Goal: Information Seeking & Learning: Check status

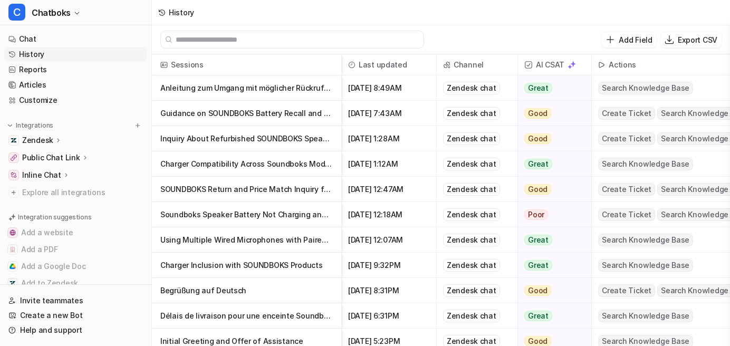
click at [63, 62] on link "History" at bounding box center [75, 54] width 143 height 15
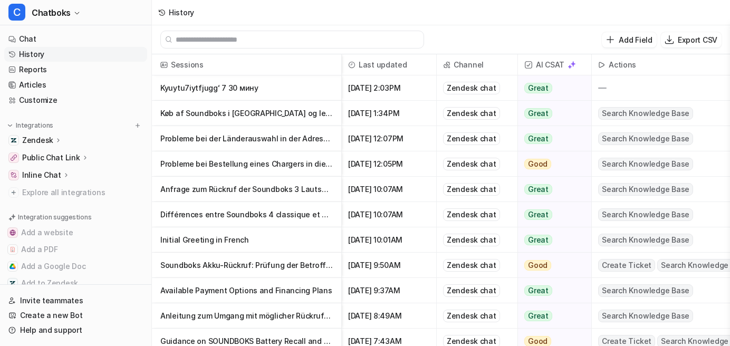
click at [324, 150] on p "Probleme bei der Länderauswahl in der Adressmaske des Onlineshops" at bounding box center [246, 138] width 172 height 25
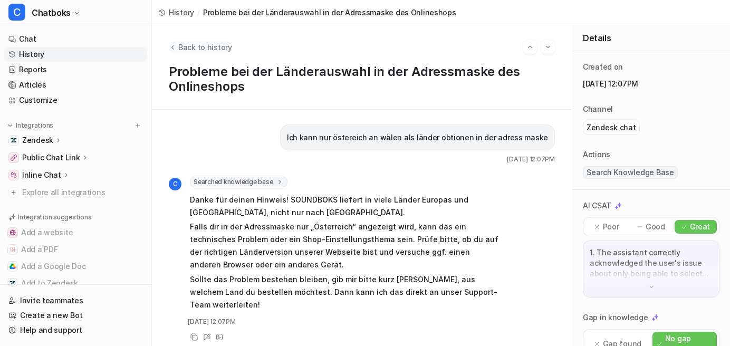
click at [176, 51] on icon "Back to history" at bounding box center [172, 47] width 7 height 8
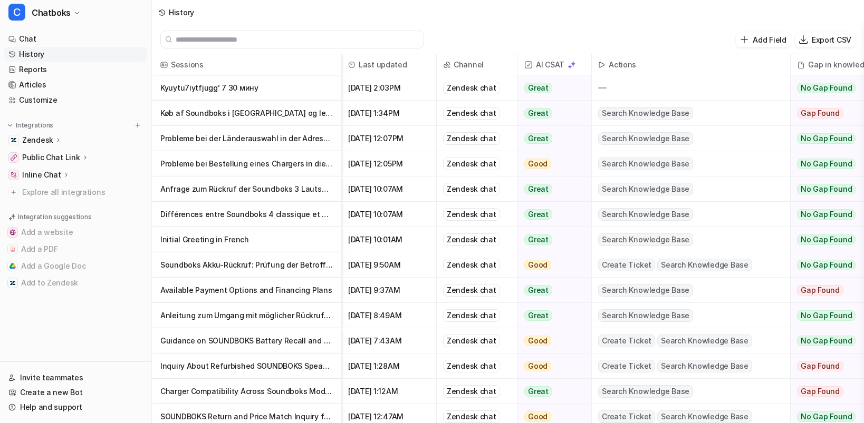
click at [227, 177] on p "Probleme bei Bestellung eines Chargers in die [GEOGRAPHIC_DATA]" at bounding box center [246, 163] width 172 height 25
click at [299, 177] on p "Probleme bei Bestellung eines Chargers in die [GEOGRAPHIC_DATA]" at bounding box center [246, 163] width 172 height 25
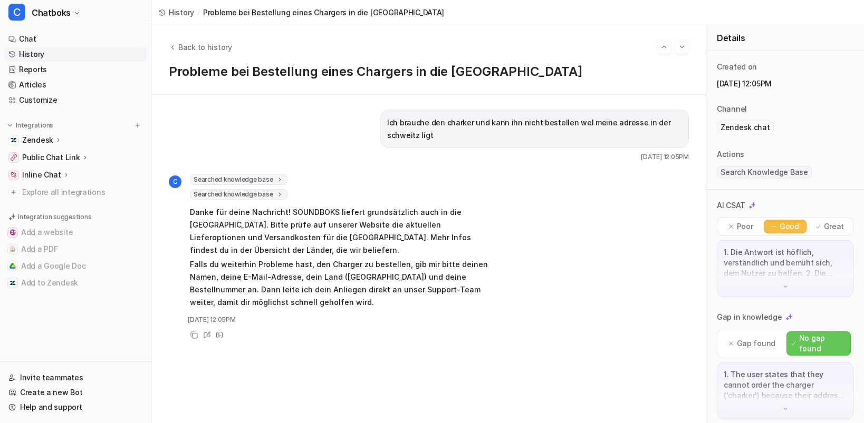
scroll to position [6, 0]
click at [176, 47] on icon "Back to history" at bounding box center [172, 47] width 7 height 8
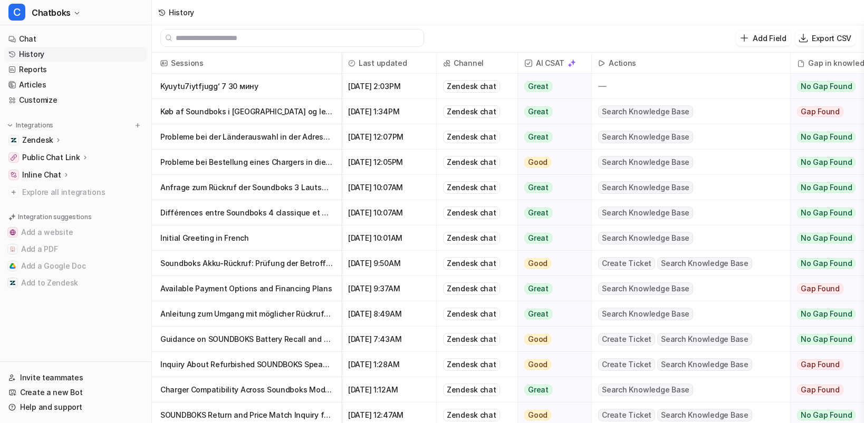
click at [267, 192] on p "Anfrage zum Rückruf der Soundboks 3 Lautsprecher" at bounding box center [246, 187] width 172 height 25
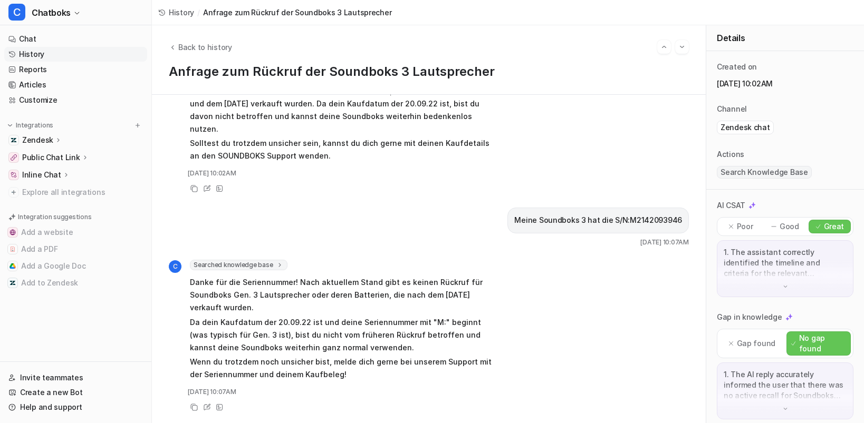
scroll to position [227, 0]
click at [232, 47] on span "Back to history" at bounding box center [205, 47] width 54 height 11
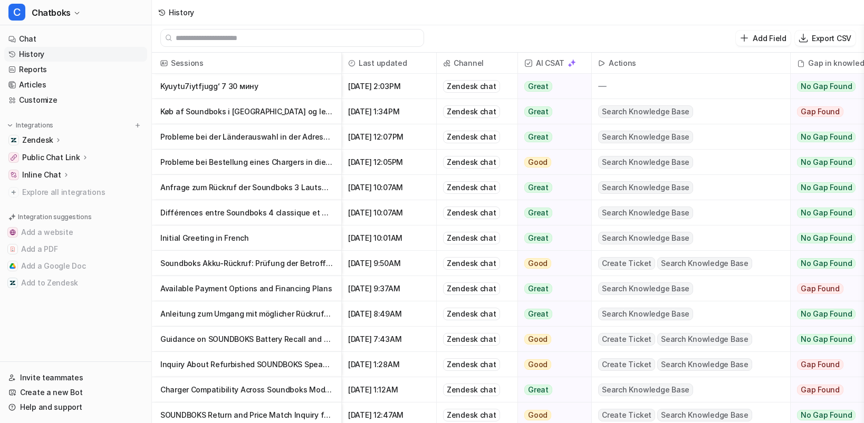
click at [268, 269] on p "Soundboks Akku-Rückruf: Prüfung der Betroffenheit und Seriennummer" at bounding box center [246, 263] width 172 height 25
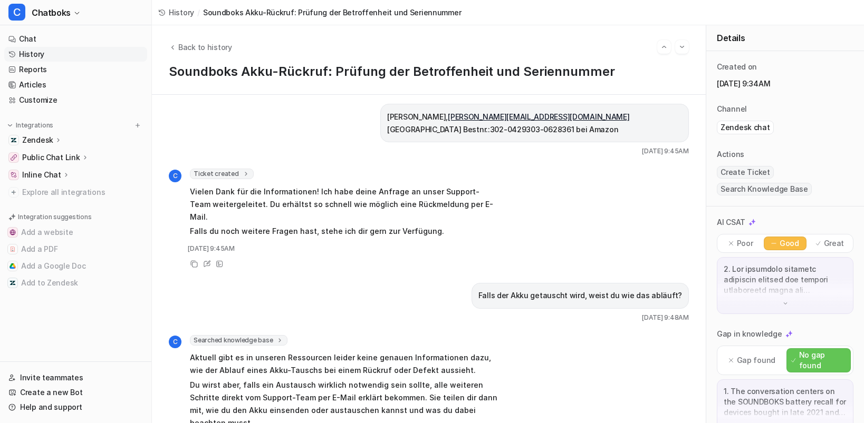
scroll to position [1101, 0]
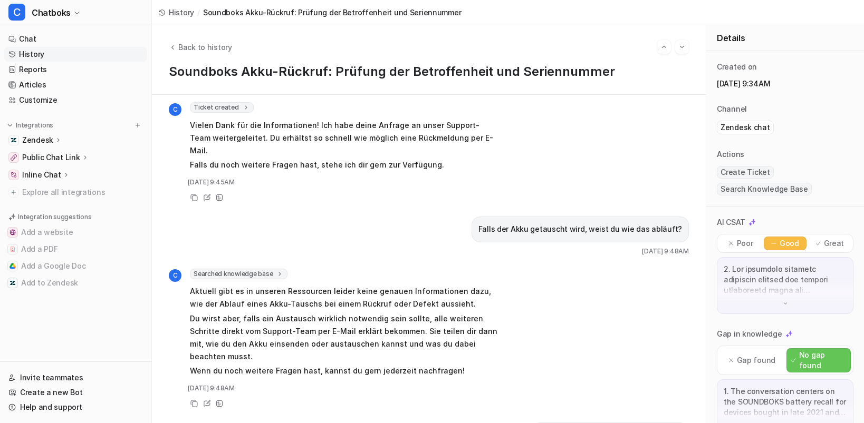
drag, startPoint x: 514, startPoint y: 287, endPoint x: 385, endPoint y: 288, distance: 129.2
click at [387, 70] on p "Philipp-Hochgürtel, [EMAIL_ADDRESS][DOMAIN_NAME] [GEOGRAPHIC_DATA] Bestnr.:302-…" at bounding box center [534, 56] width 295 height 25
click at [254, 113] on span "Ticket created" at bounding box center [222, 107] width 64 height 11
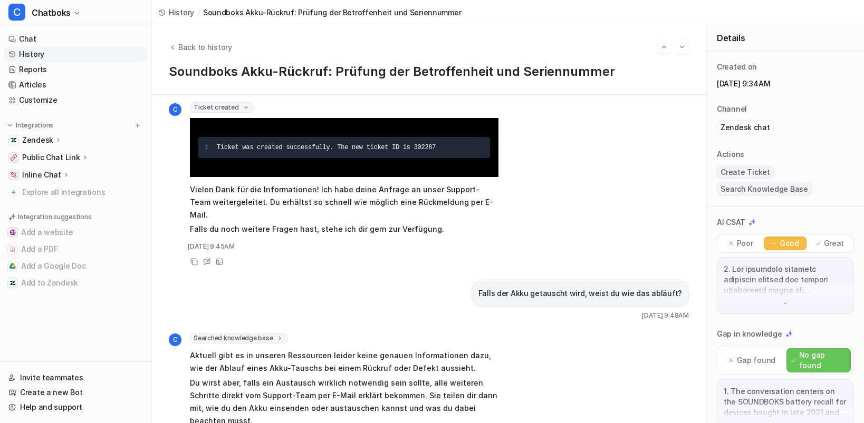
scroll to position [1193, 0]
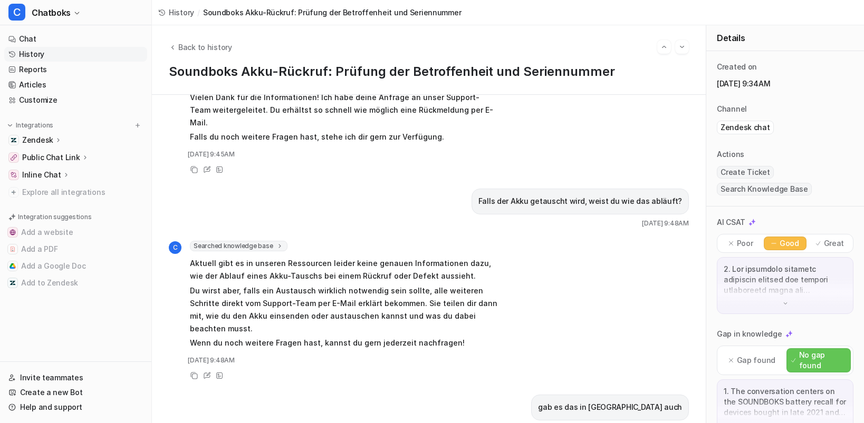
drag, startPoint x: 517, startPoint y: 317, endPoint x: 553, endPoint y: 317, distance: 35.3
click at [484, 62] on div "Ticket was created successfully. The new ticket ID is 302287" at bounding box center [350, 55] width 267 height 13
copy span "302287"
click at [220, 42] on span "Back to history" at bounding box center [205, 47] width 54 height 11
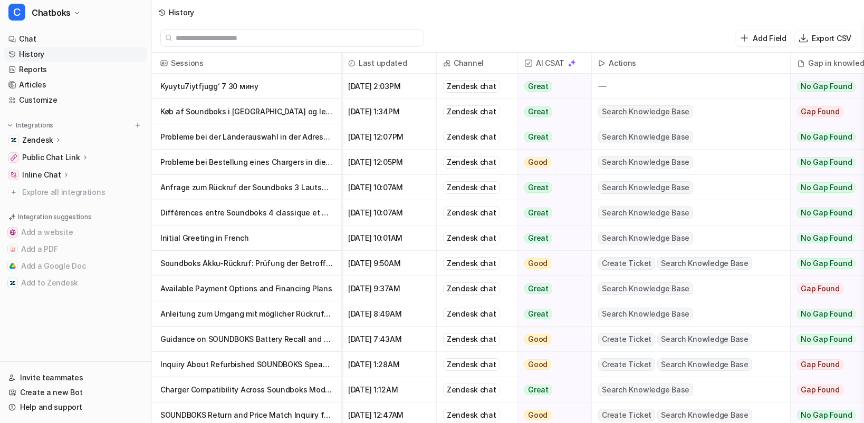
scroll to position [33, 0]
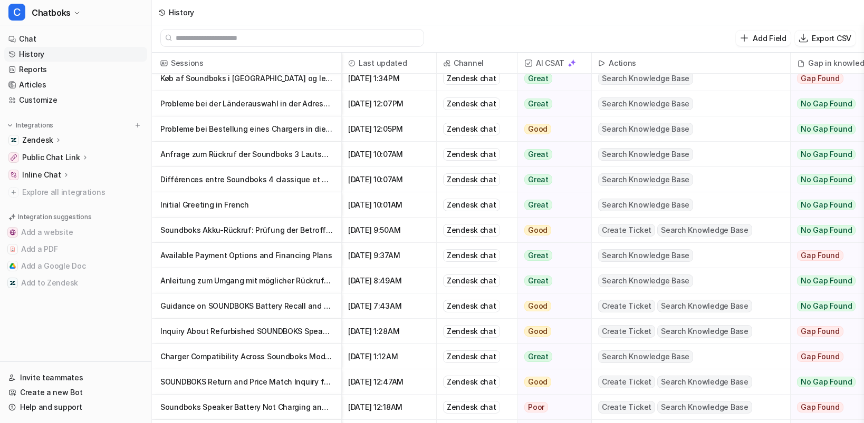
click at [279, 306] on p "Guidance on SOUNDBOKS Battery Recall and Safety" at bounding box center [246, 306] width 172 height 25
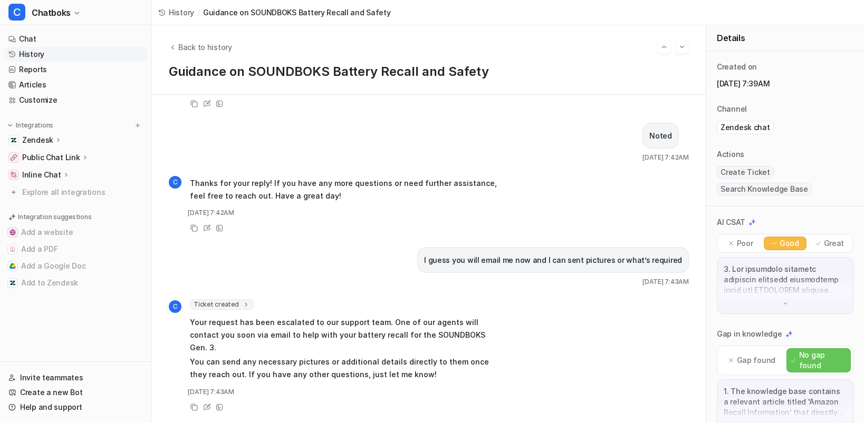
scroll to position [1481, 0]
click at [254, 300] on span "Ticket created" at bounding box center [222, 305] width 64 height 11
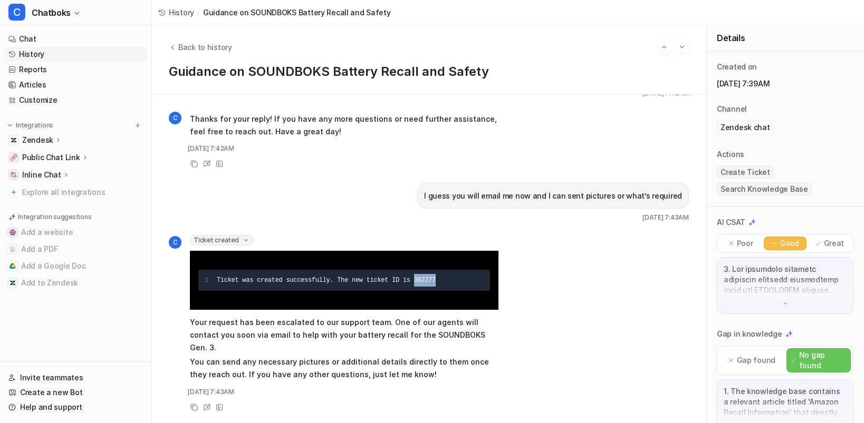
drag, startPoint x: 515, startPoint y: 334, endPoint x: 547, endPoint y: 333, distance: 32.2
click at [484, 287] on div "Ticket was created successfully. The new ticket ID is 302277" at bounding box center [350, 280] width 267 height 13
copy span "302277"
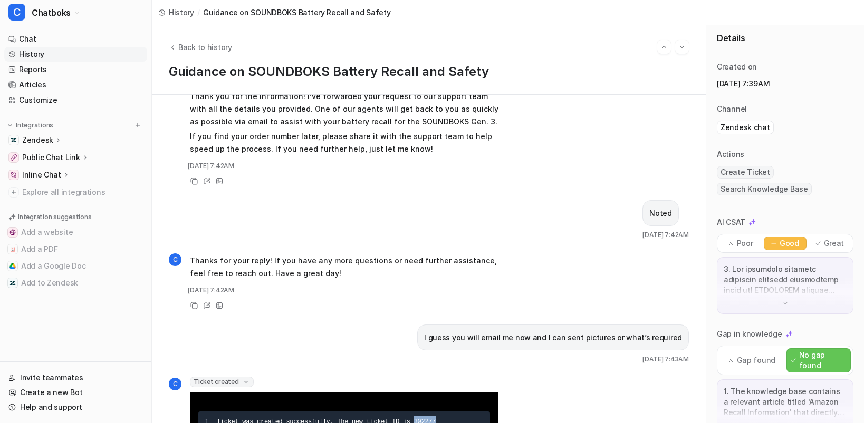
scroll to position [937, 0]
